Goal: Task Accomplishment & Management: Manage account settings

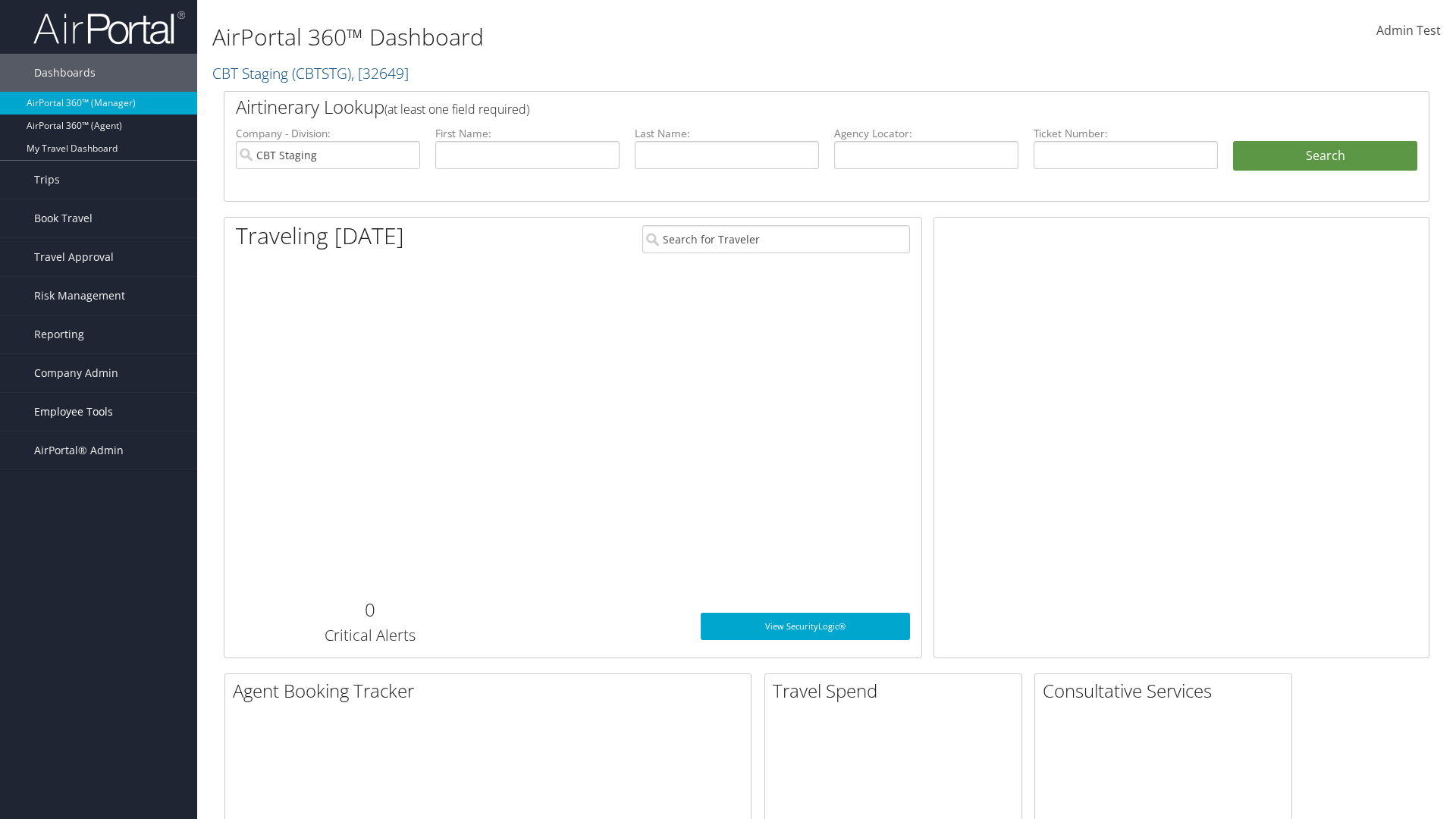
click at [99, 411] on span "Employee Tools" at bounding box center [74, 412] width 79 height 38
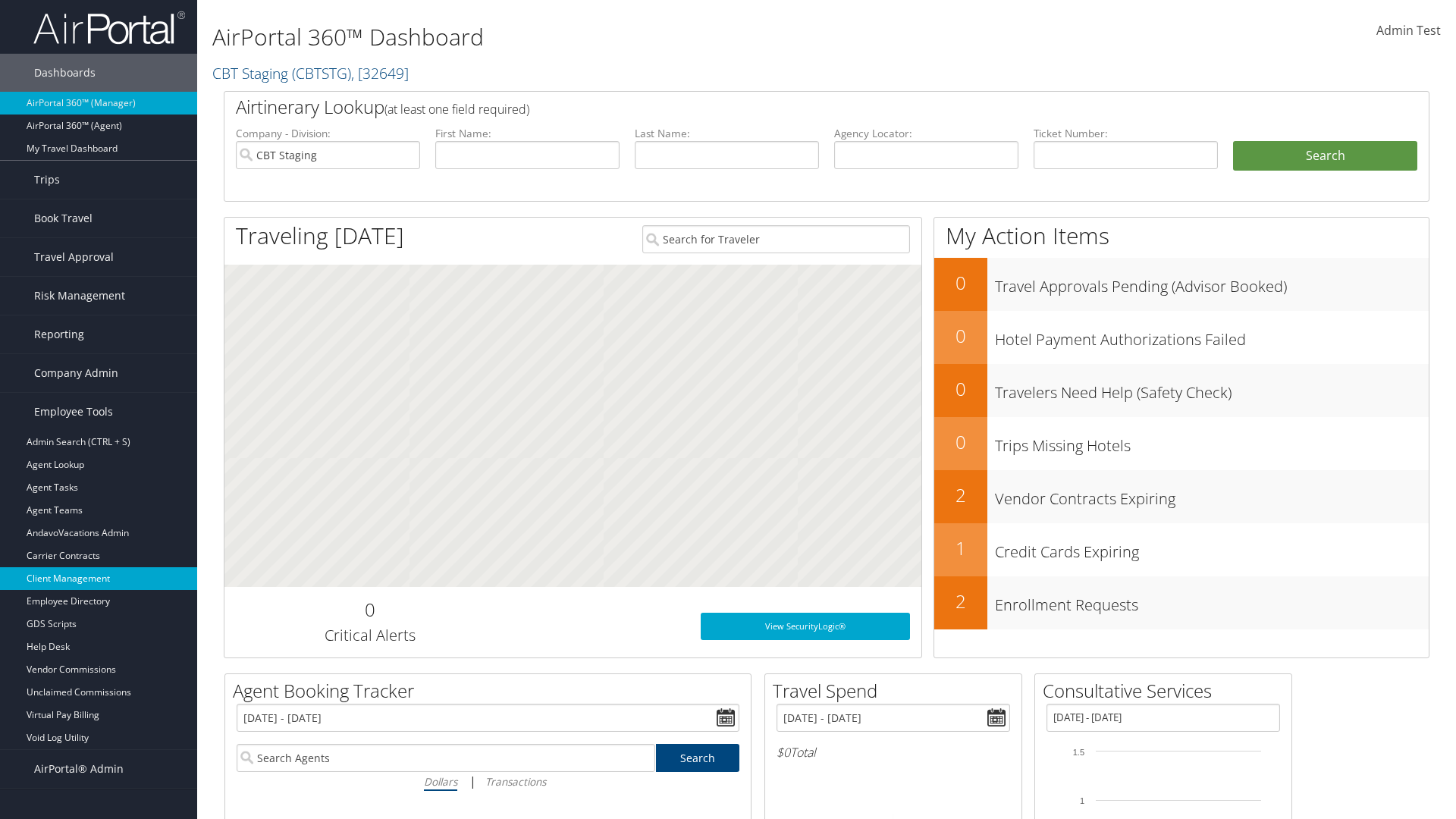
click at [99, 578] on link "Client Management" at bounding box center [99, 578] width 198 height 23
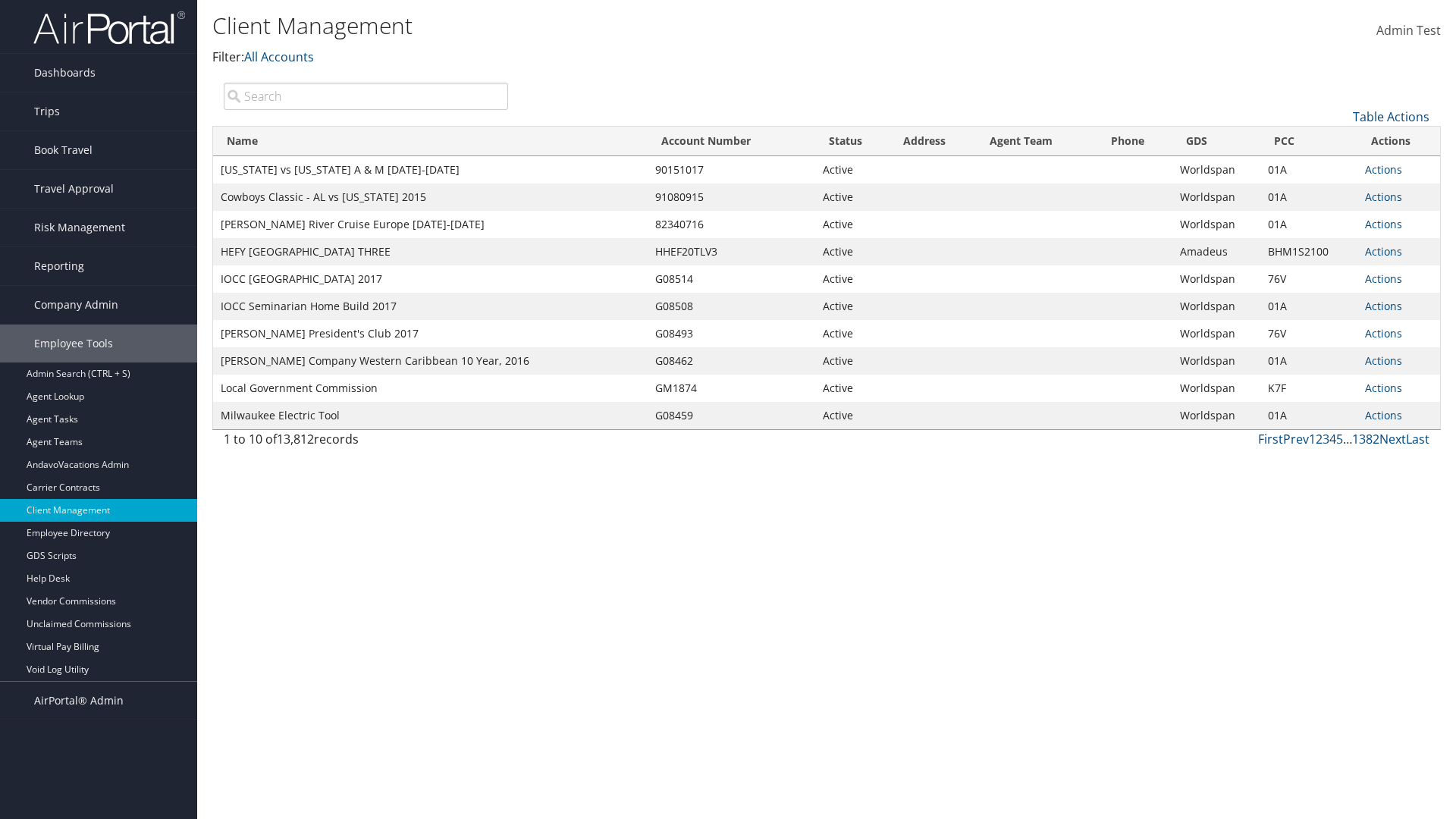
click at [365, 96] on input "search" at bounding box center [365, 96] width 285 height 27
type input "[US_STATE] vs [US_STATE] A & M [DATE]-[DATE]"
